Goal: Information Seeking & Learning: Learn about a topic

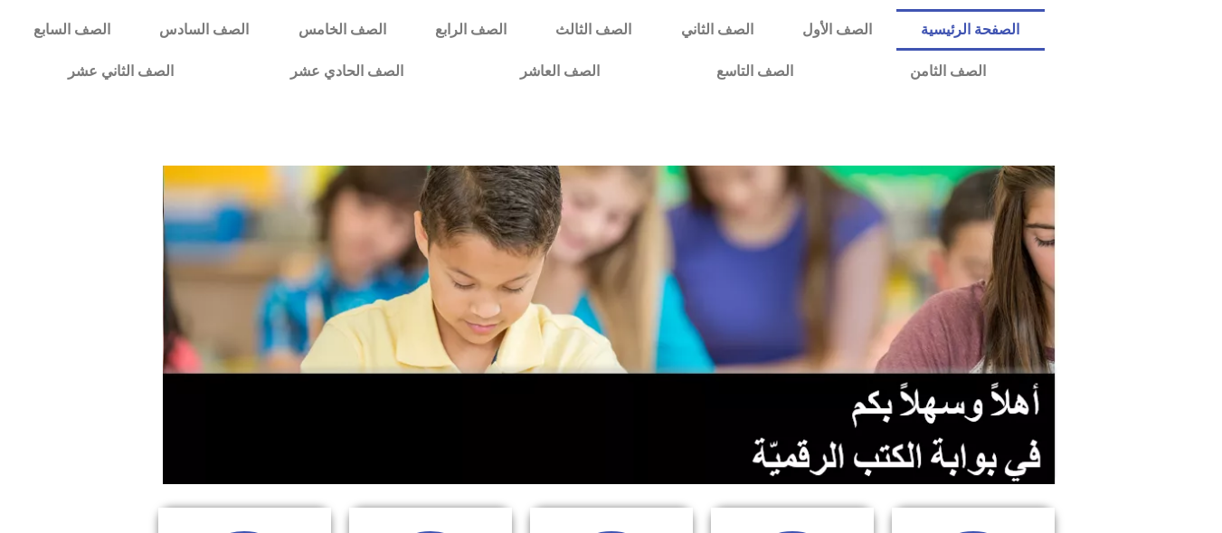
scroll to position [466, 0]
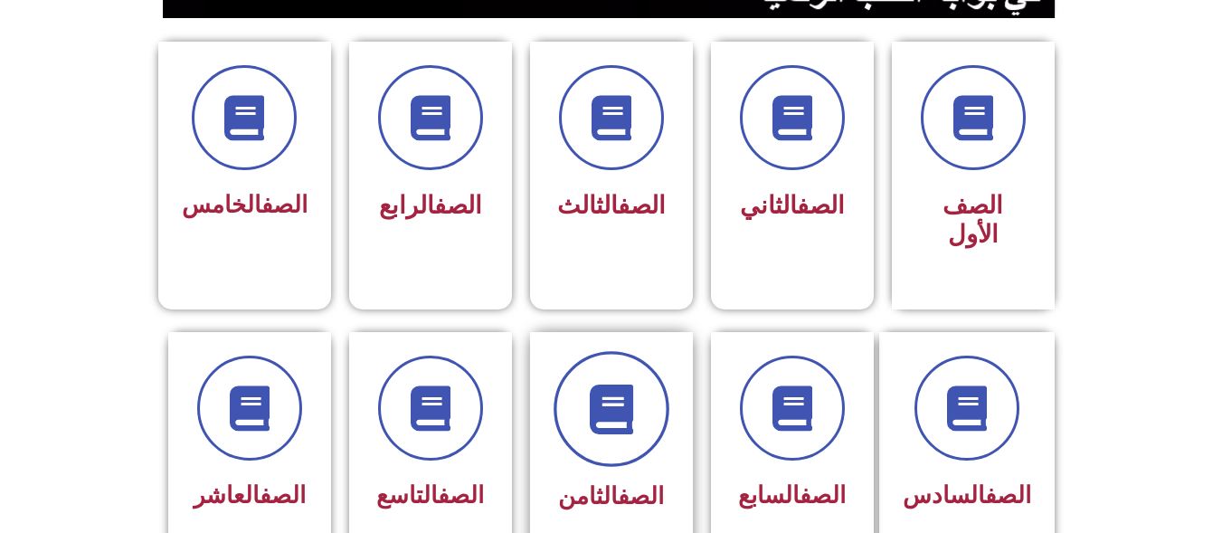
click at [602, 427] on span at bounding box center [612, 409] width 116 height 116
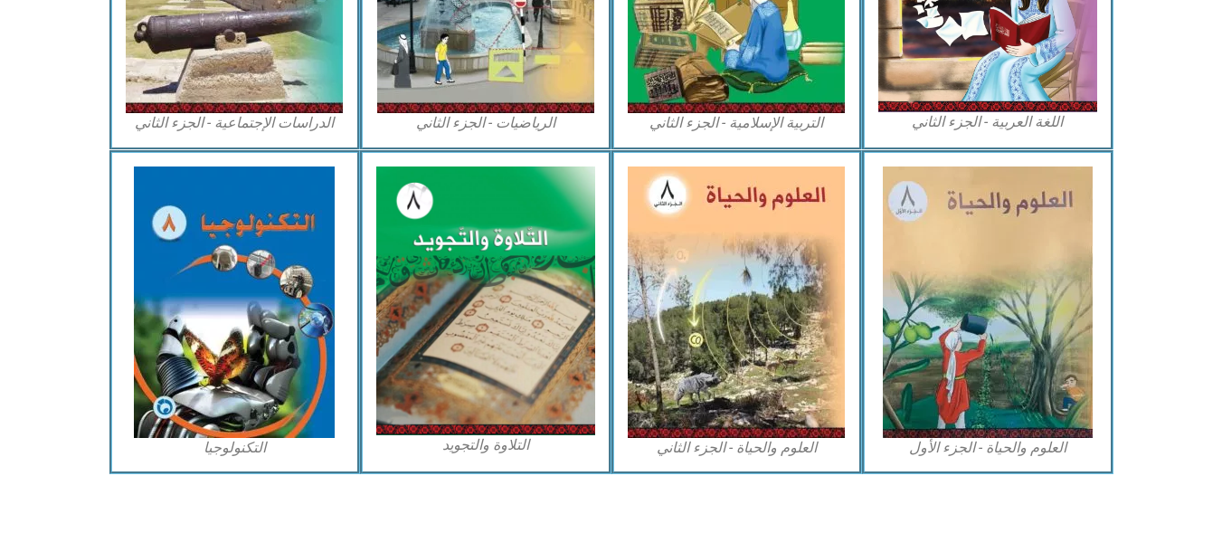
scroll to position [1063, 0]
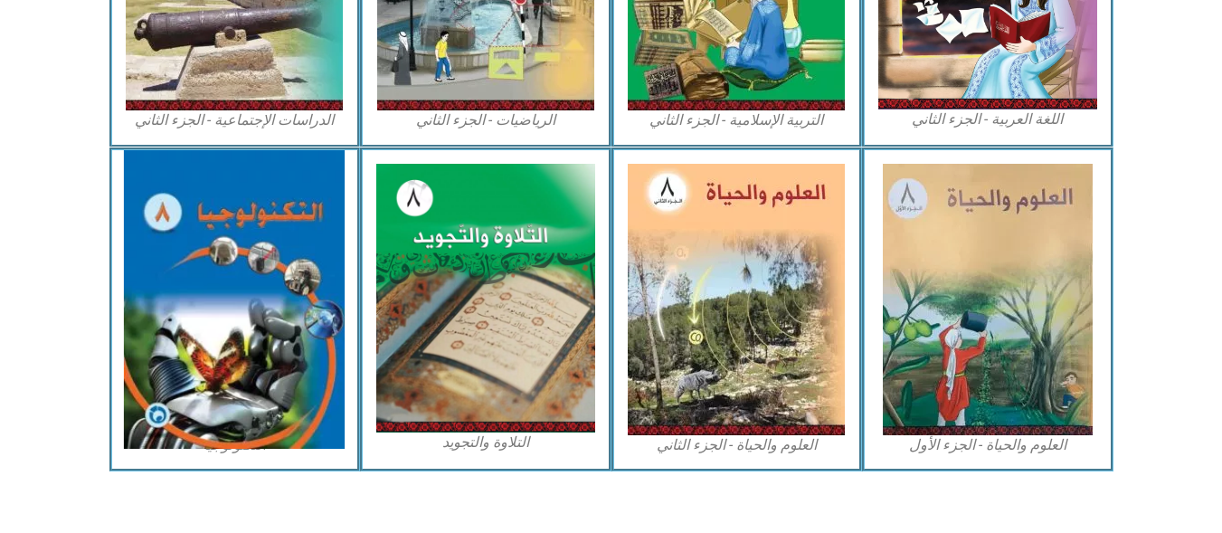
click at [245, 372] on img at bounding box center [234, 299] width 221 height 299
click at [163, 276] on img at bounding box center [234, 299] width 221 height 299
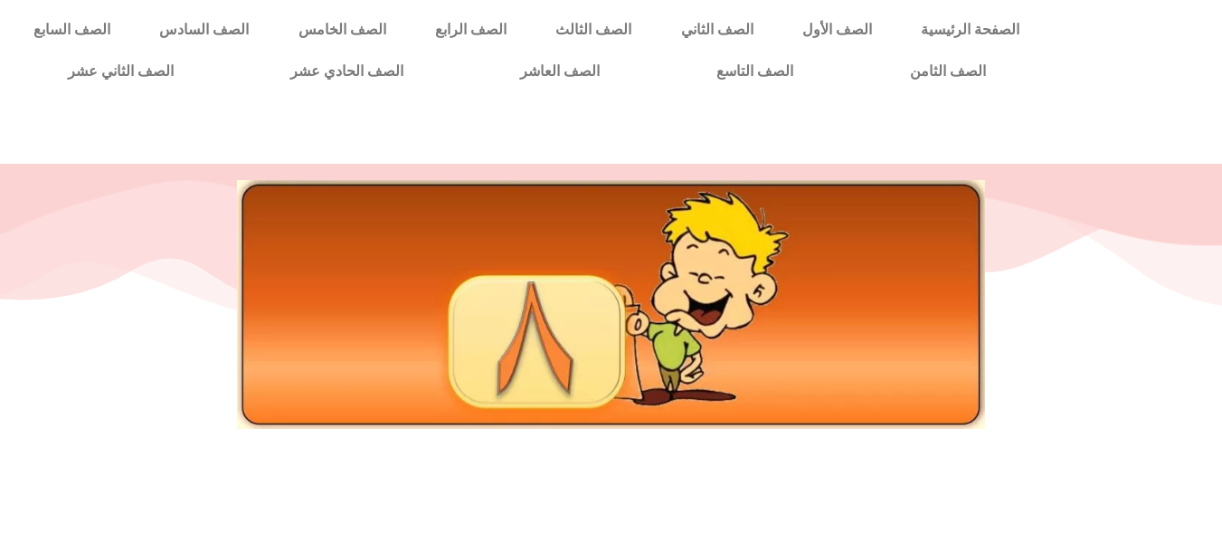
scroll to position [466, 0]
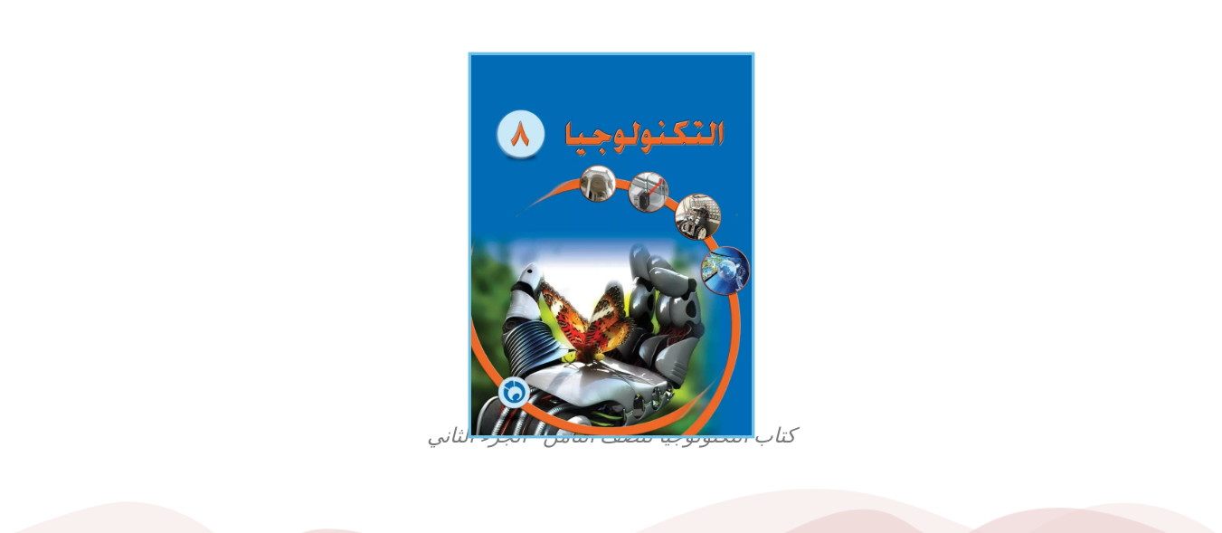
click at [561, 156] on img at bounding box center [611, 244] width 287 height 385
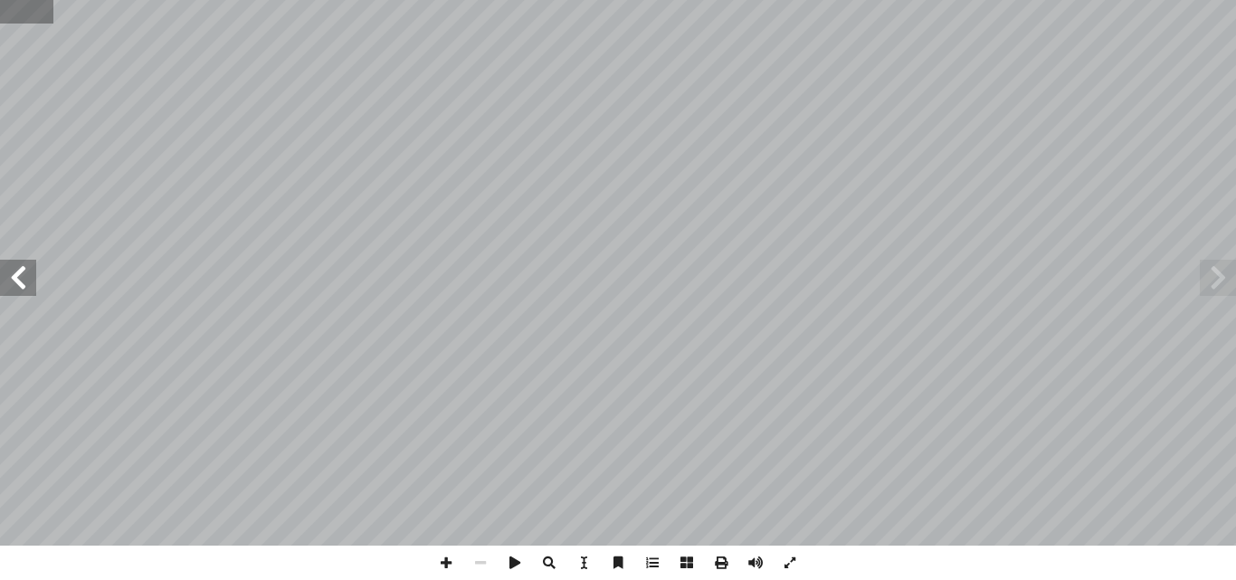
click at [9, 15] on input "text" at bounding box center [26, 12] width 53 height 24
type input "**"
click at [33, 274] on span at bounding box center [18, 278] width 36 height 36
click at [20, 291] on span at bounding box center [18, 278] width 36 height 36
click at [446, 532] on span at bounding box center [446, 562] width 34 height 34
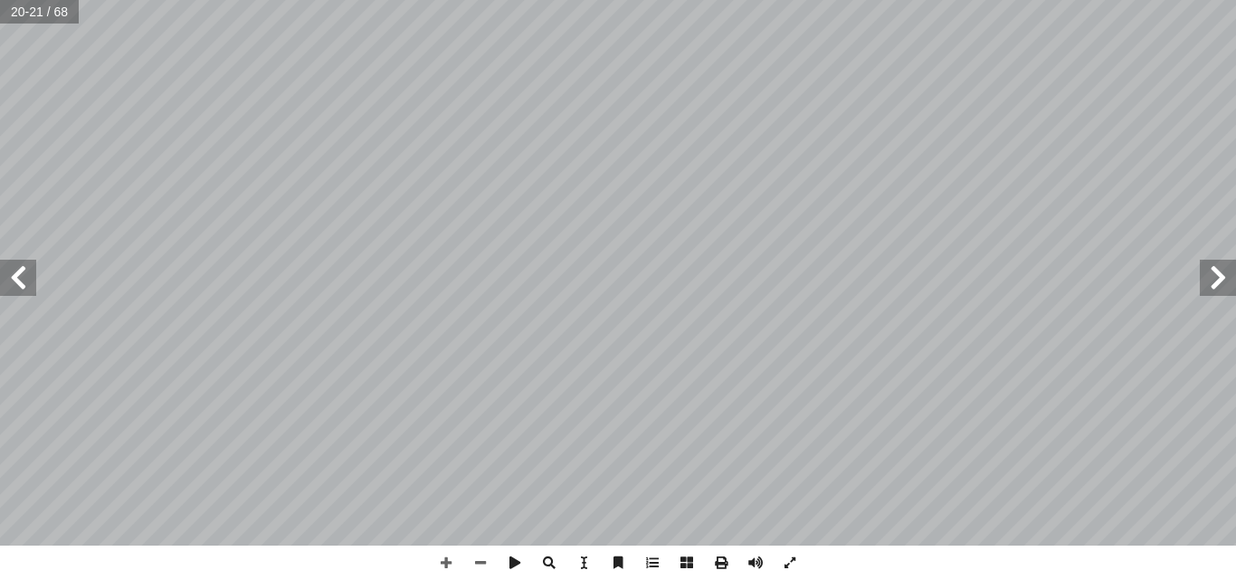
click at [14, 277] on span at bounding box center [18, 278] width 36 height 36
click at [481, 532] on span at bounding box center [480, 562] width 34 height 34
click at [447, 532] on span at bounding box center [446, 562] width 34 height 34
